Goal: Information Seeking & Learning: Learn about a topic

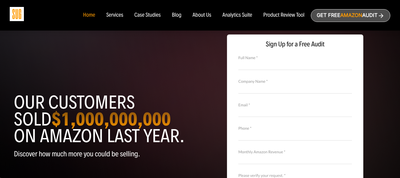
drag, startPoint x: 310, startPoint y: 4, endPoint x: 147, endPoint y: 15, distance: 163.5
click at [147, 15] on div "Case Studies" at bounding box center [148, 15] width 26 height 6
click at [143, 15] on div "Case Studies" at bounding box center [148, 15] width 26 height 6
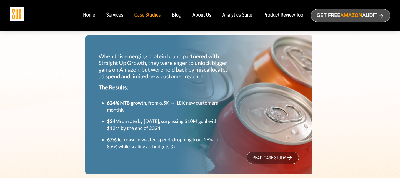
scroll to position [198, 0]
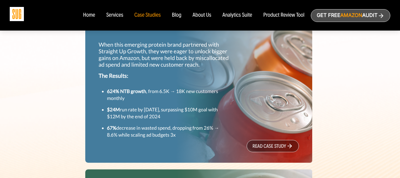
click at [267, 146] on link "read case study" at bounding box center [273, 146] width 52 height 12
click at [176, 14] on div "Blog" at bounding box center [177, 15] width 10 height 6
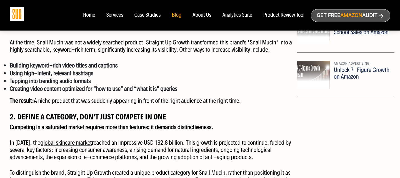
scroll to position [440, 0]
